Goal: Navigation & Orientation: Find specific page/section

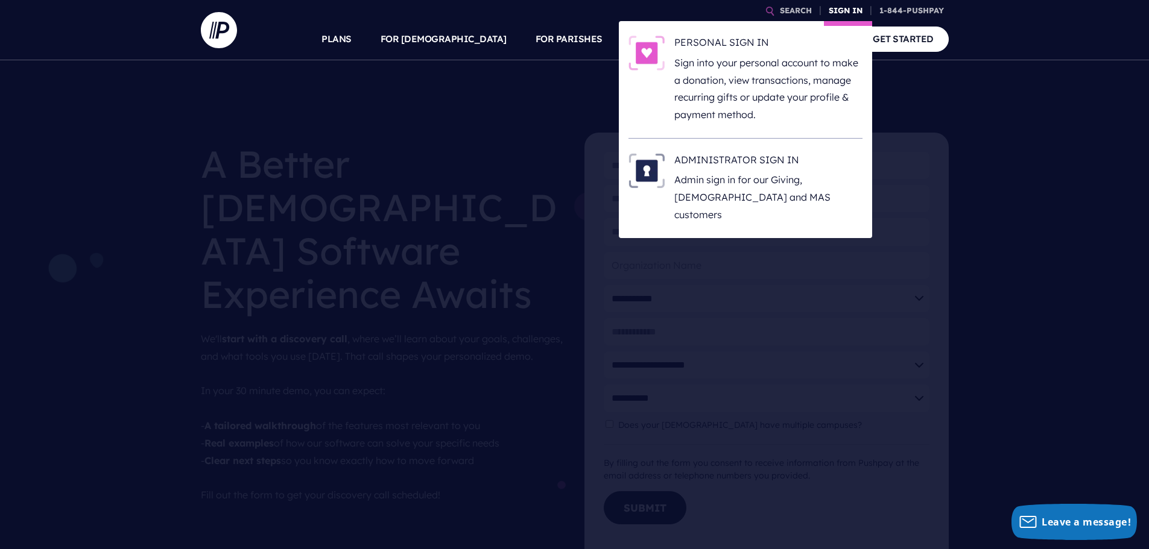
click at [840, 8] on link "SIGN IN" at bounding box center [845, 10] width 43 height 21
click at [760, 96] on p "Sign into your personal account to make a donation, view transactions, manage r…" at bounding box center [768, 88] width 188 height 69
click at [793, 187] on p "Admin sign in for our Giving, [DEMOGRAPHIC_DATA] and MAS customers" at bounding box center [768, 197] width 188 height 52
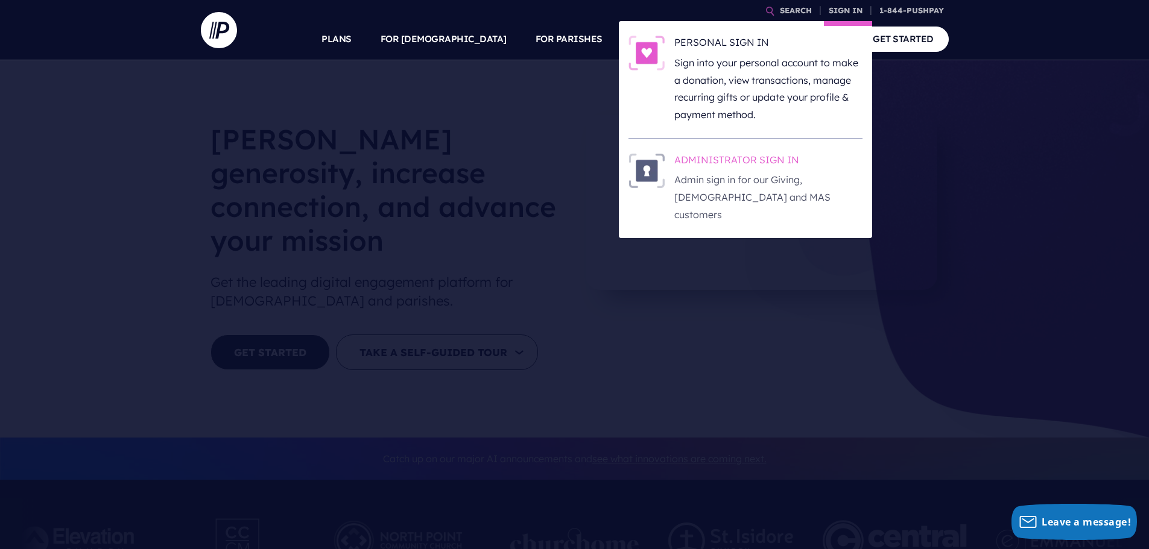
click at [743, 161] on h6 "ADMINISTRATOR SIGN IN" at bounding box center [768, 162] width 188 height 18
